Goal: Task Accomplishment & Management: Complete application form

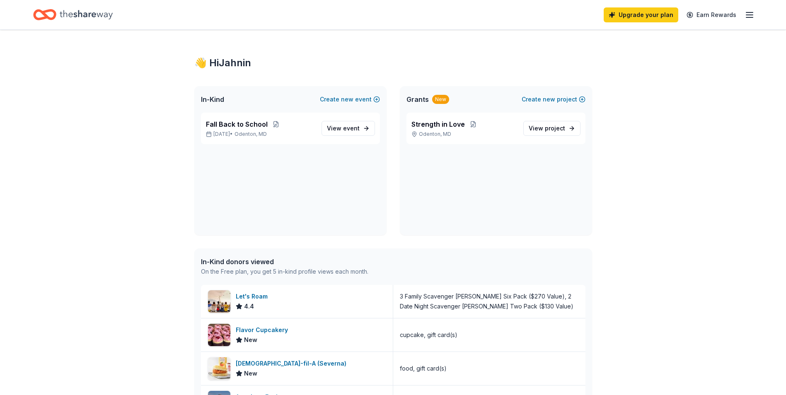
click at [755, 20] on div "Upgrade your plan Earn Rewards" at bounding box center [393, 14] width 786 height 29
click at [749, 16] on icon "button" at bounding box center [749, 15] width 10 height 10
click at [647, 103] on span "Billing Free" at bounding box center [657, 104] width 41 height 10
click at [754, 15] on icon "button" at bounding box center [749, 15] width 10 height 10
click at [755, 154] on div "👋 Hi Jahnin In-Kind Create new event Fall Back to School Sep 26, 2025 • Odenton…" at bounding box center [393, 359] width 786 height 659
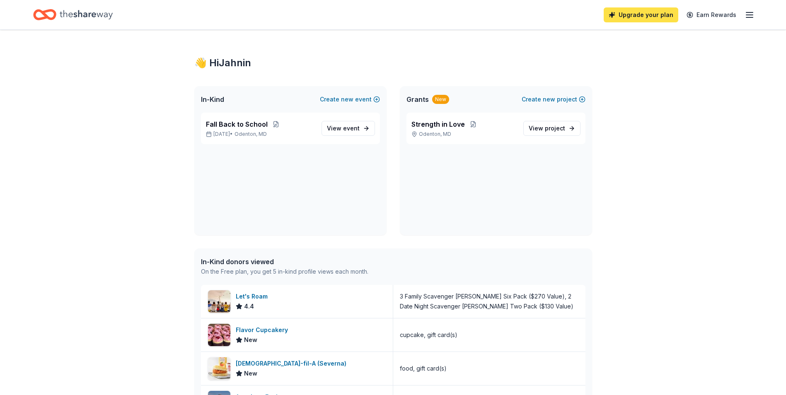
click at [627, 11] on link "Upgrade your plan" at bounding box center [640, 14] width 75 height 15
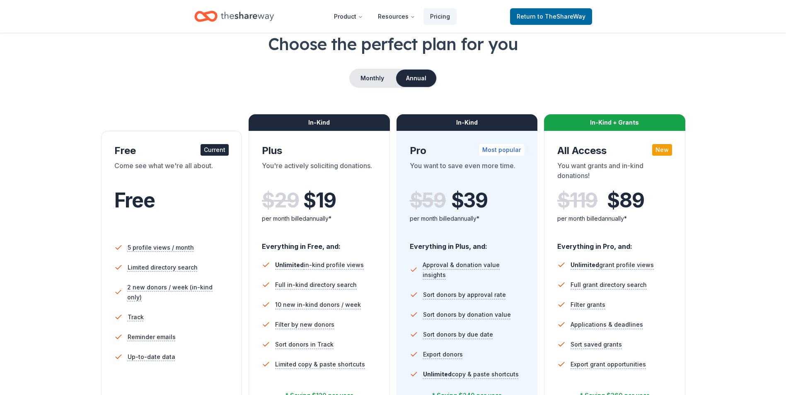
scroll to position [46, 0]
click at [381, 79] on button "Monthly" at bounding box center [372, 78] width 44 height 17
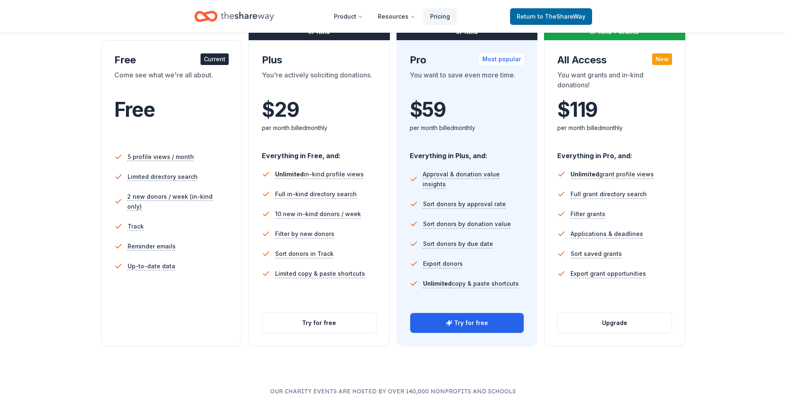
scroll to position [137, 0]
click at [227, 112] on div "Free" at bounding box center [171, 110] width 115 height 23
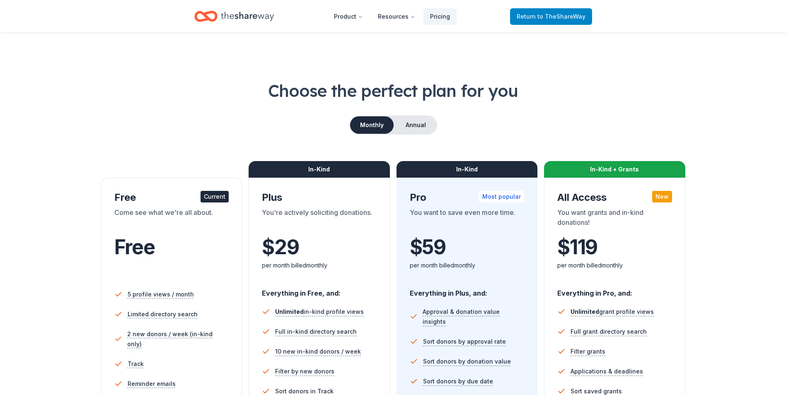
click at [521, 22] on link "Return to TheShareWay" at bounding box center [551, 16] width 82 height 17
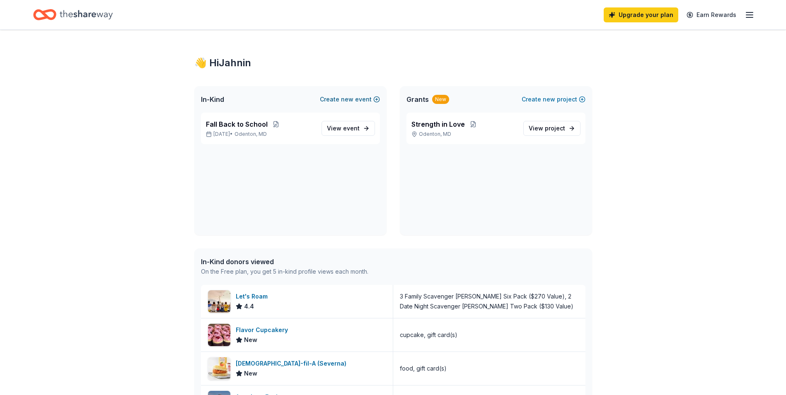
click at [356, 99] on button "Create new event" at bounding box center [350, 99] width 60 height 10
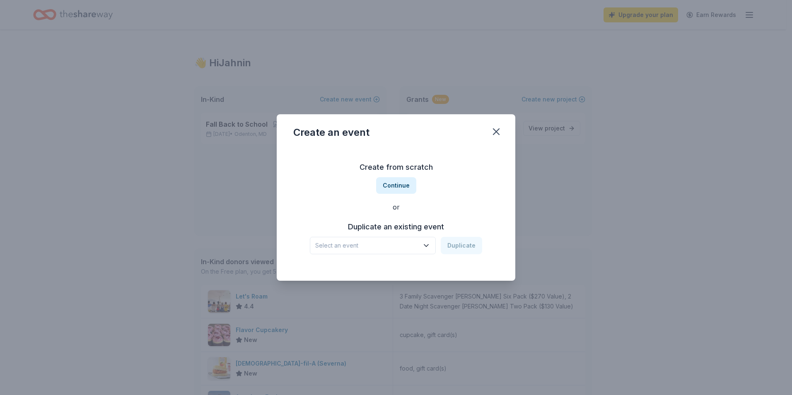
click at [478, 180] on div "Create from scratch Continue or Duplicate an existing event Select an event Dup…" at bounding box center [395, 207] width 205 height 120
drag, startPoint x: 496, startPoint y: 132, endPoint x: 431, endPoint y: 177, distance: 79.3
click at [431, 177] on div "Create an event Create from scratch Continue or Duplicate an existing event Sel…" at bounding box center [396, 197] width 239 height 166
drag, startPoint x: 403, startPoint y: 185, endPoint x: 493, endPoint y: 142, distance: 100.2
click at [493, 142] on div "Create an event Create from scratch Continue or Duplicate an existing event Sel…" at bounding box center [396, 197] width 239 height 166
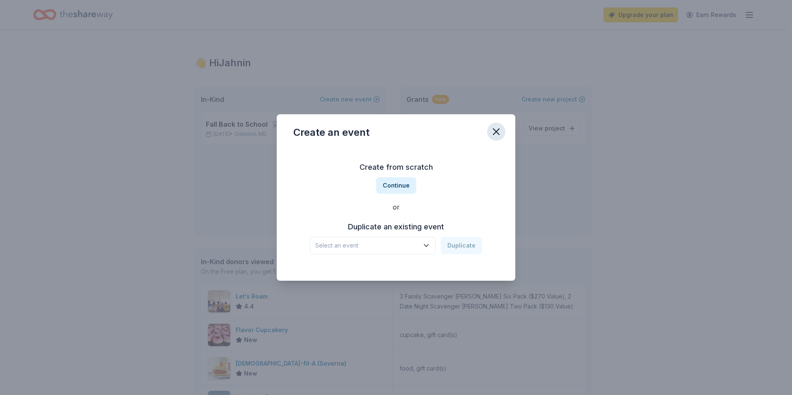
click at [496, 136] on icon "button" at bounding box center [496, 132] width 12 height 12
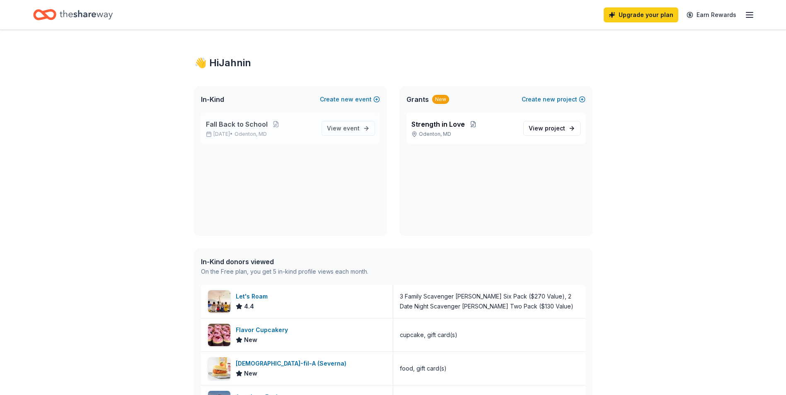
click at [261, 143] on div "Fall Back to School Sep 26, 2025 • Odenton, MD View event" at bounding box center [290, 128] width 179 height 31
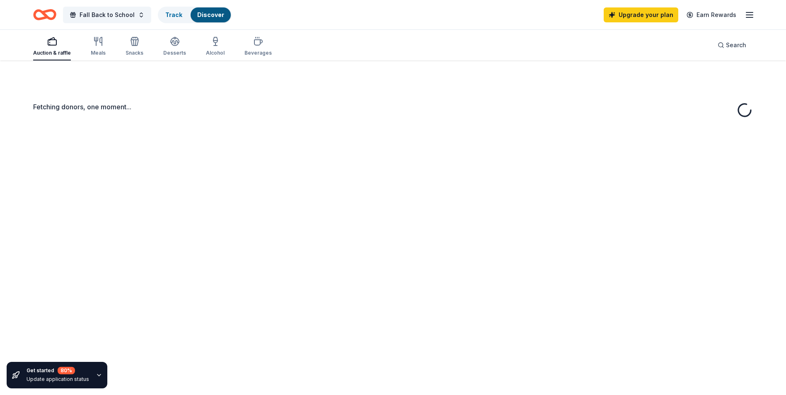
click at [346, 128] on div "Fetching donors, one moment..." at bounding box center [393, 257] width 786 height 395
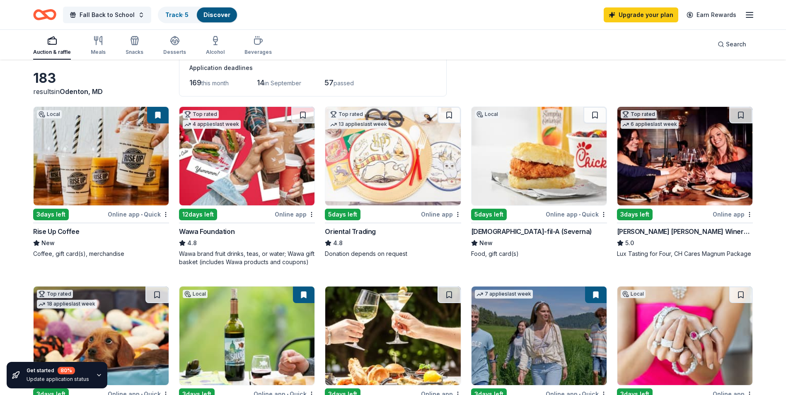
scroll to position [45, 0]
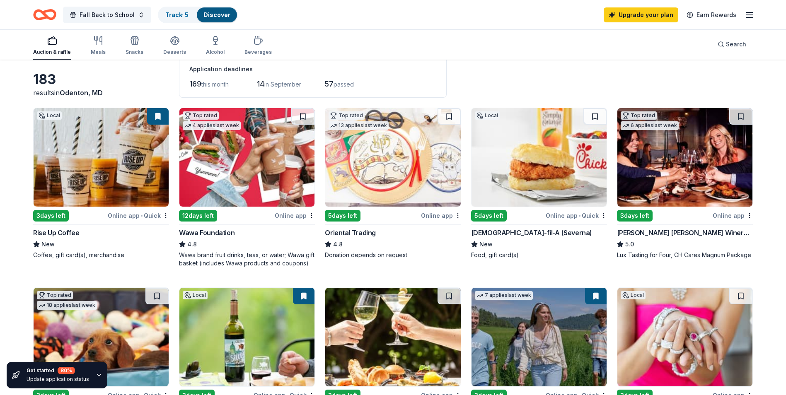
click at [489, 113] on div "Local" at bounding box center [487, 115] width 25 height 8
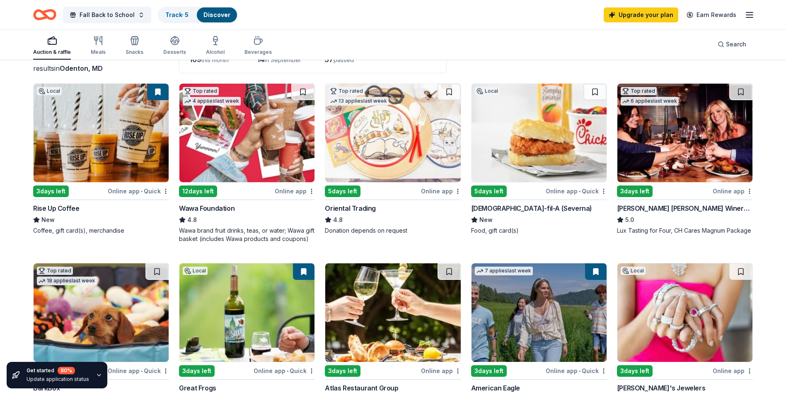
scroll to position [69, 0]
click at [102, 36] on icon "button" at bounding box center [98, 41] width 10 height 10
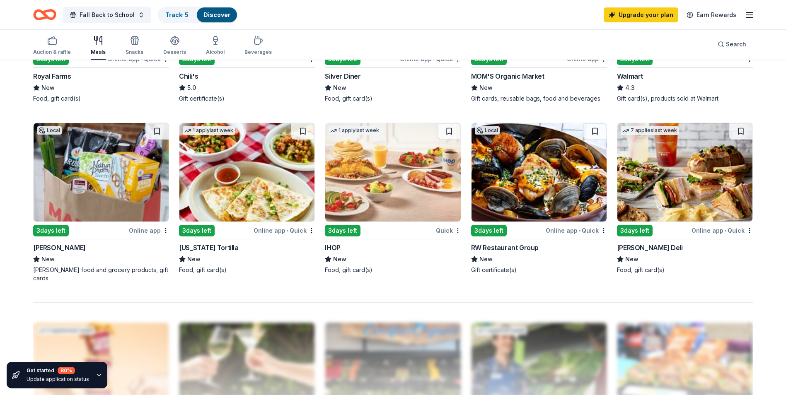
scroll to position [561, 0]
drag, startPoint x: 401, startPoint y: 172, endPoint x: 376, endPoint y: 152, distance: 32.5
click at [376, 152] on img at bounding box center [392, 172] width 135 height 99
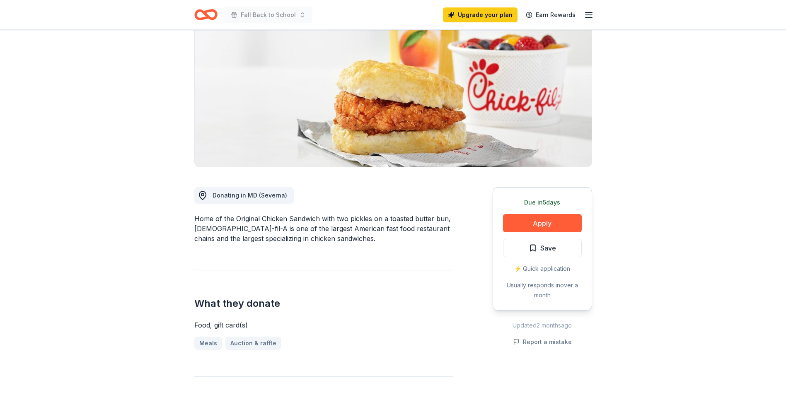
scroll to position [85, 0]
click at [240, 190] on div "Donating in MD (Severna)" at bounding box center [249, 195] width 75 height 10
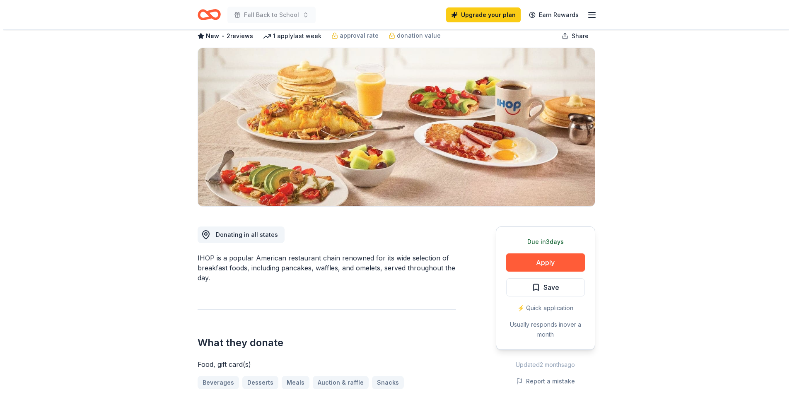
scroll to position [49, 0]
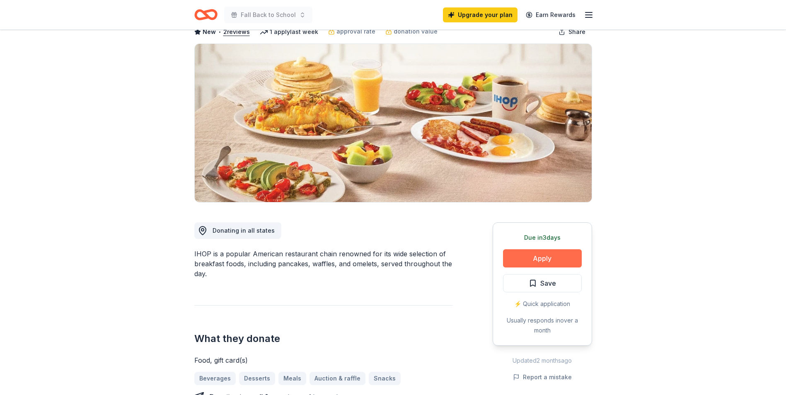
click at [557, 259] on button "Apply" at bounding box center [542, 258] width 79 height 18
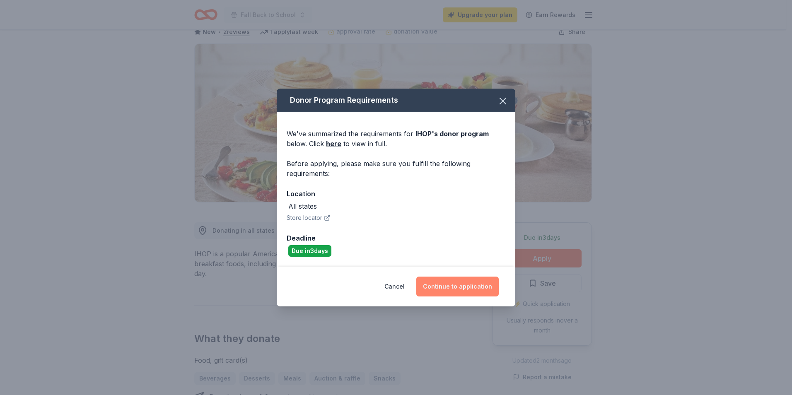
click at [476, 288] on button "Continue to application" at bounding box center [457, 287] width 82 height 20
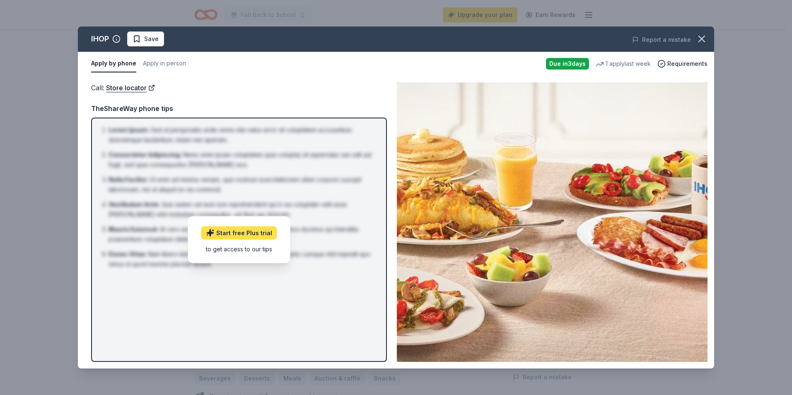
click at [261, 230] on link "Start free Plus trial" at bounding box center [239, 232] width 76 height 13
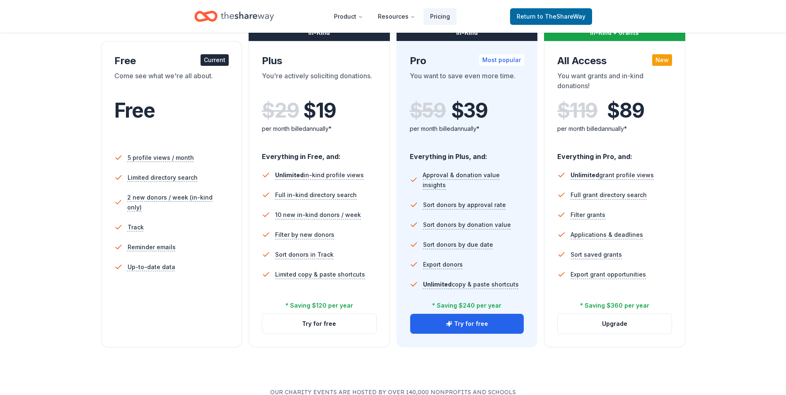
click at [160, 219] on li "Track" at bounding box center [171, 227] width 115 height 20
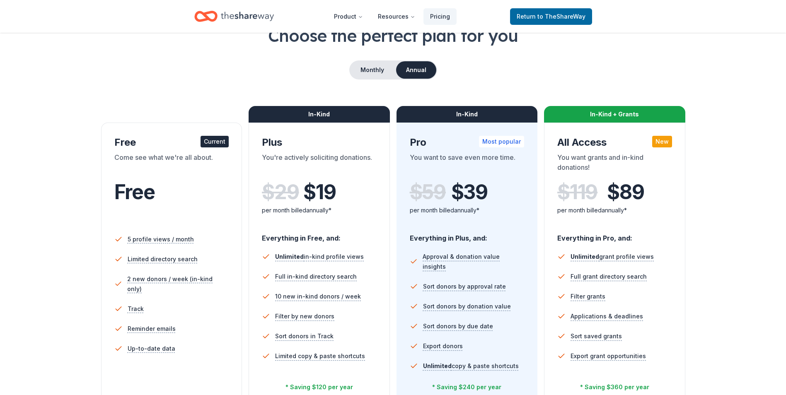
scroll to position [55, 0]
click at [244, 16] on icon "Home" at bounding box center [247, 16] width 53 height 17
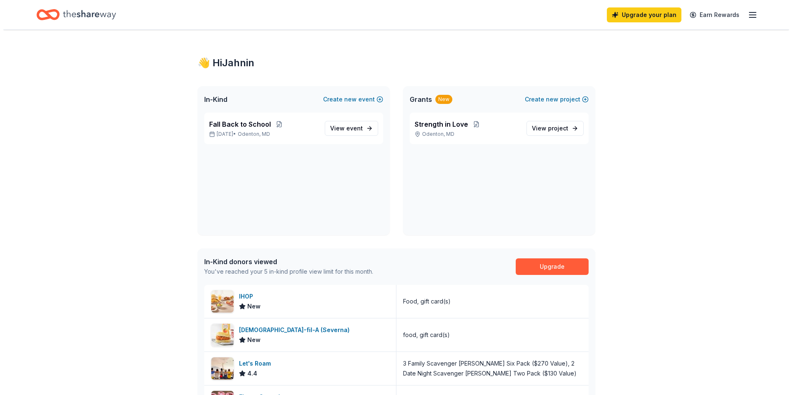
scroll to position [43, 0]
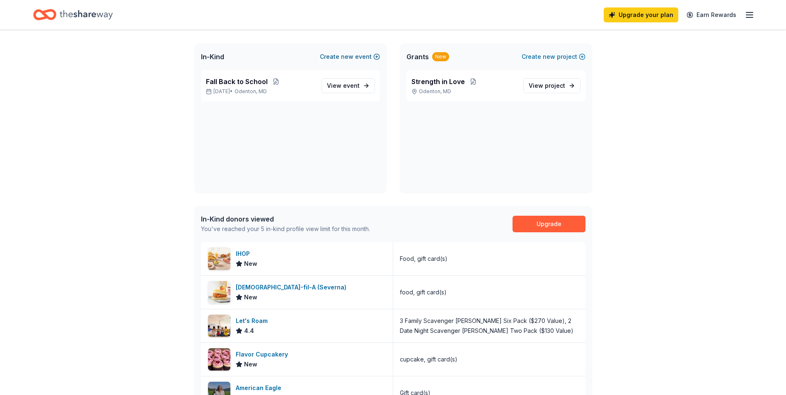
click at [372, 59] on button "Create new event" at bounding box center [350, 57] width 60 height 10
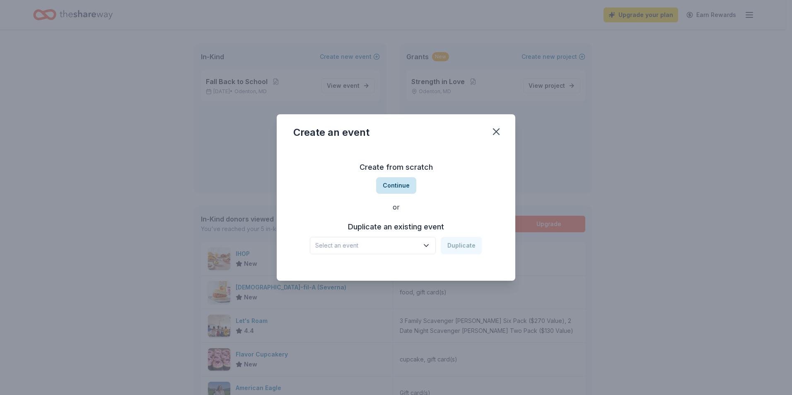
click at [406, 186] on button "Continue" at bounding box center [396, 185] width 40 height 17
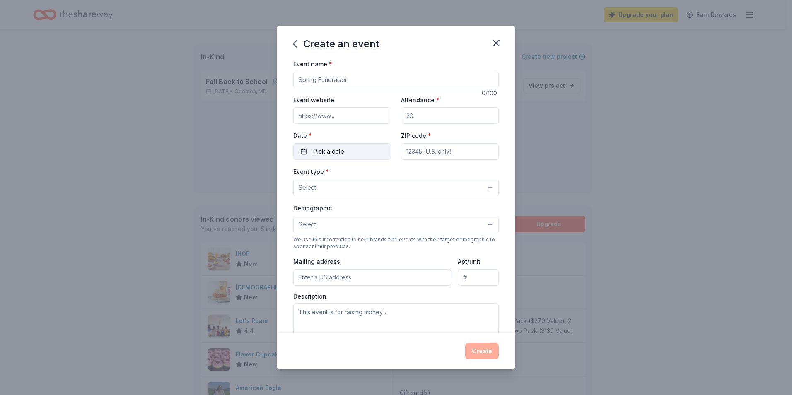
drag, startPoint x: 466, startPoint y: 150, endPoint x: 386, endPoint y: 150, distance: 80.3
click at [386, 150] on div "Event website Attendance * Date * Pick a date ZIP code *" at bounding box center [395, 127] width 205 height 65
type input "21113"
click at [361, 154] on button "Pick a date" at bounding box center [342, 151] width 98 height 17
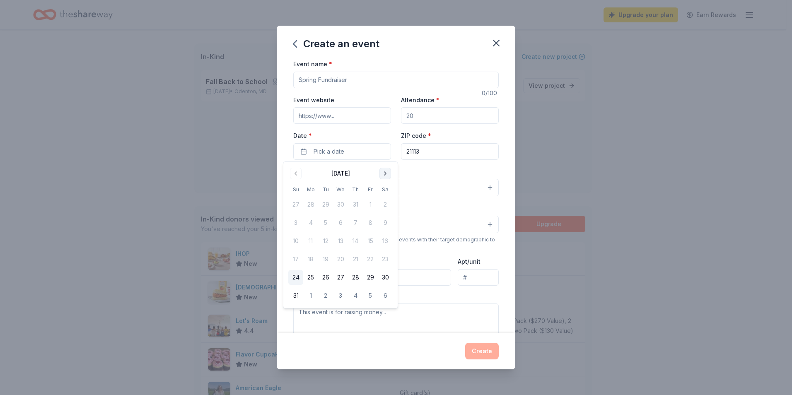
click at [385, 170] on button "Go to next month" at bounding box center [385, 174] width 12 height 12
click at [386, 260] on button "27" at bounding box center [385, 259] width 15 height 15
click at [367, 112] on input "Event website" at bounding box center [342, 115] width 98 height 17
type input "lovebalanceandbloom.org"
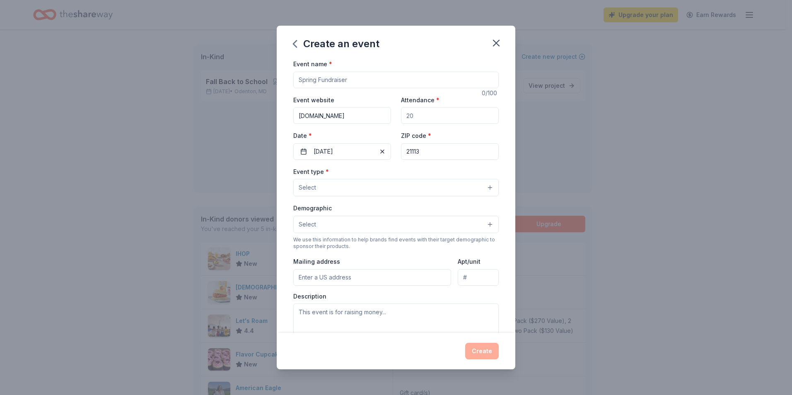
click at [363, 80] on input "Event name *" at bounding box center [395, 80] width 205 height 17
click at [328, 79] on input "Event name *" at bounding box center [395, 80] width 205 height 17
click at [315, 82] on input "Event name *" at bounding box center [395, 80] width 205 height 17
click at [318, 81] on input "Event name *" at bounding box center [395, 80] width 205 height 17
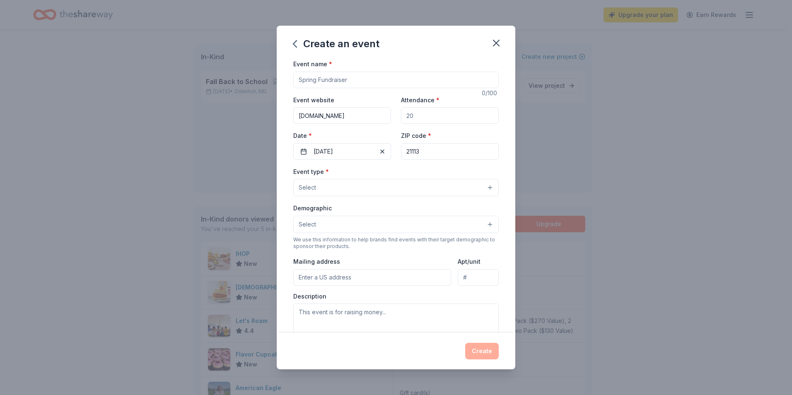
click at [318, 81] on input "Event name *" at bounding box center [395, 80] width 205 height 17
click at [356, 222] on button "Select" at bounding box center [395, 224] width 205 height 17
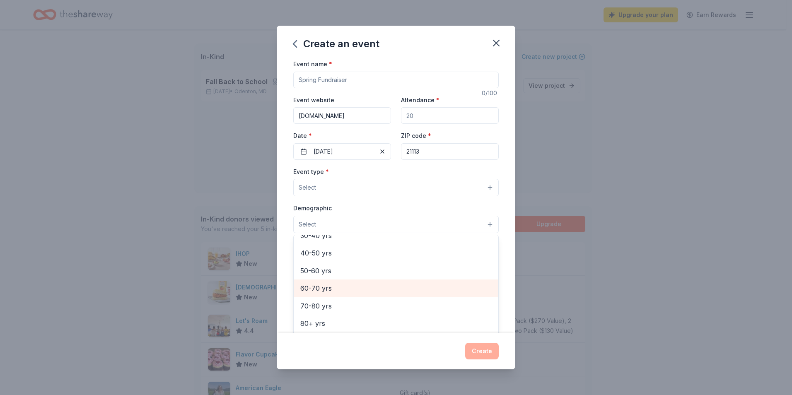
scroll to position [0, 0]
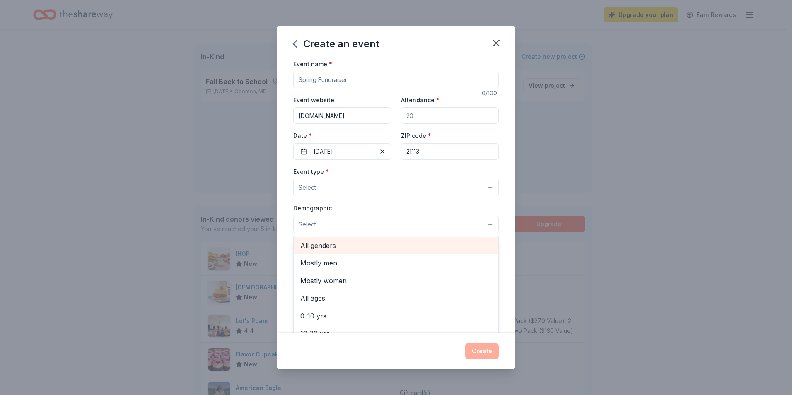
click at [381, 254] on div "All genders" at bounding box center [396, 245] width 205 height 17
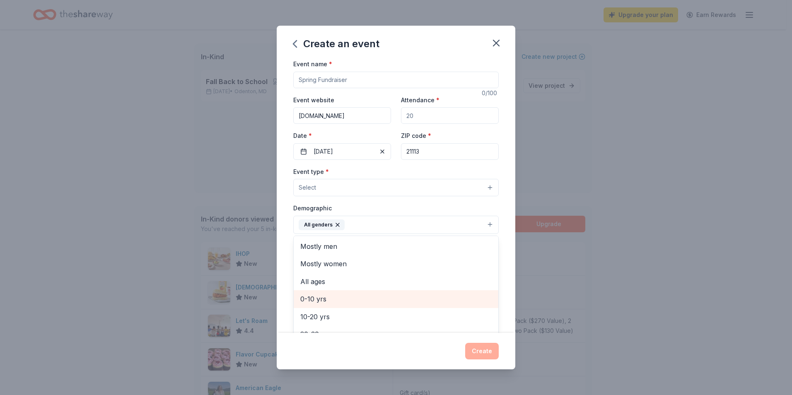
click at [351, 297] on span "0-10 yrs" at bounding box center [395, 299] width 191 height 11
click at [345, 299] on span "10-20 yrs" at bounding box center [395, 299] width 191 height 11
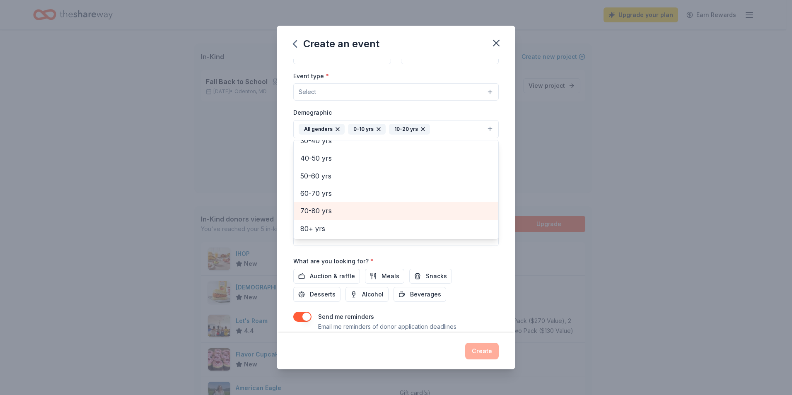
scroll to position [123, 0]
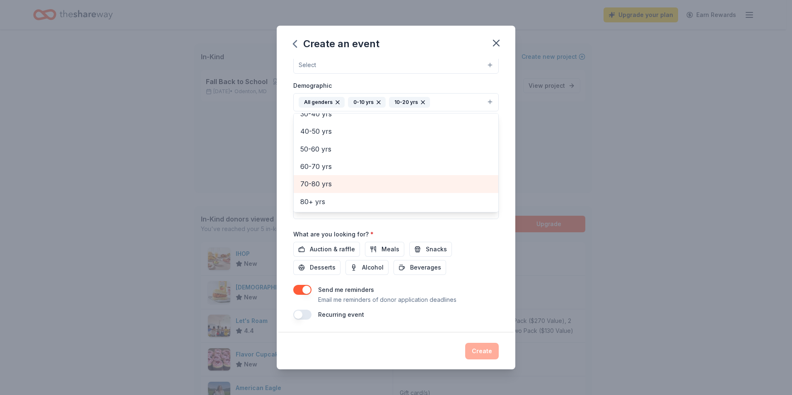
click at [335, 256] on div "Event name * 0 /100 Event website lovebalanceandbloom.org Attendance * Date * 0…" at bounding box center [395, 128] width 205 height 384
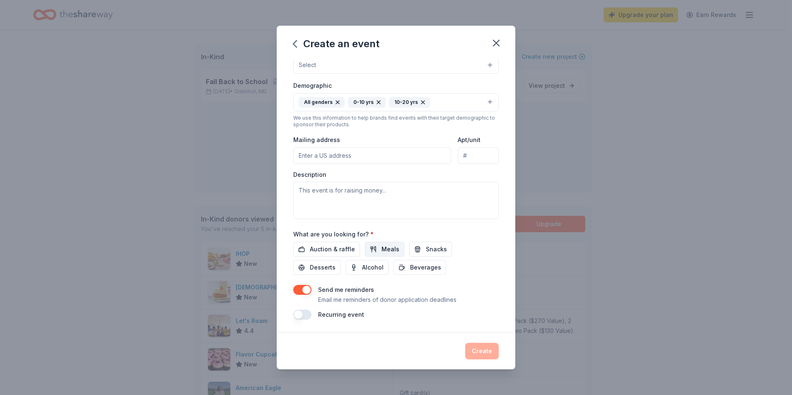
click at [376, 253] on button "Meals" at bounding box center [384, 249] width 39 height 15
click at [335, 247] on span "Auction & raffle" at bounding box center [332, 249] width 45 height 10
click at [319, 267] on span "Desserts" at bounding box center [323, 268] width 26 height 10
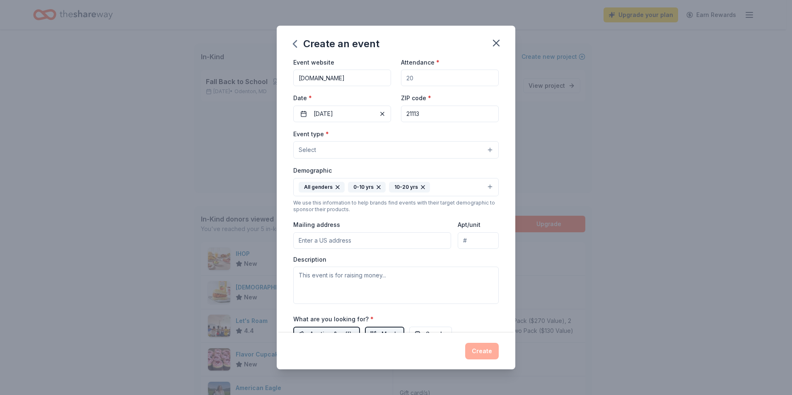
scroll to position [36, 0]
click at [372, 90] on div "Event website lovebalanceandbloom.org Attendance * Date * 09/27/2025 ZIP code *…" at bounding box center [395, 91] width 205 height 65
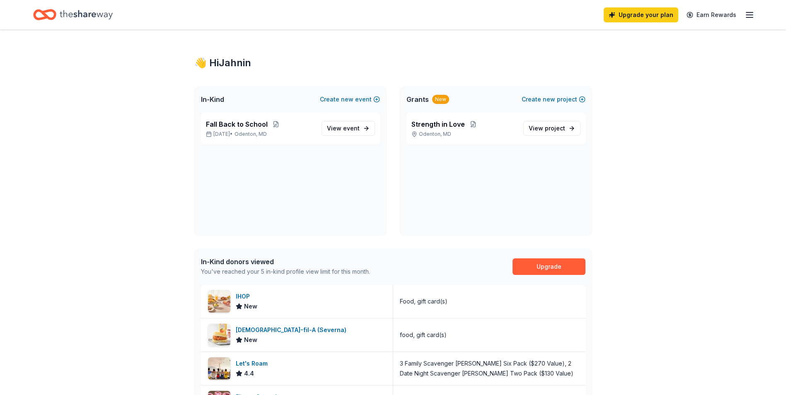
drag, startPoint x: 223, startPoint y: 19, endPoint x: 66, endPoint y: 14, distance: 156.6
click at [66, 14] on div "Upgrade your plan Earn Rewards" at bounding box center [392, 14] width 719 height 19
